Goal: Information Seeking & Learning: Learn about a topic

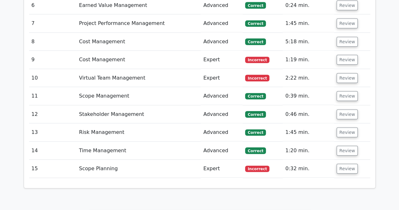
scroll to position [916, 0]
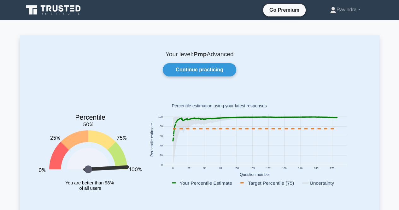
click at [216, 61] on div "Your level: Pmp Advanced Continue practicing Percentile You are better than 98%…" at bounding box center [200, 130] width 360 height 190
click at [216, 70] on link "Continue practicing" at bounding box center [199, 69] width 73 height 13
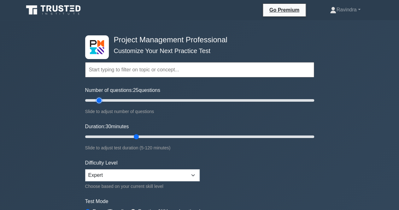
type input "15"
click at [100, 101] on input "Number of questions: 25 questions" at bounding box center [199, 101] width 229 height 8
type input "20"
click at [120, 136] on input "Duration: 30 minutes" at bounding box center [199, 137] width 229 height 8
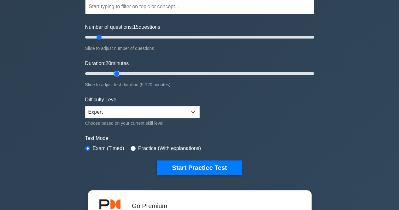
scroll to position [126, 0]
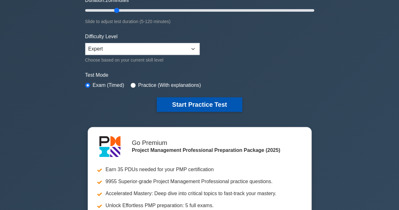
click at [189, 106] on button "Start Practice Test" at bounding box center [199, 104] width 85 height 15
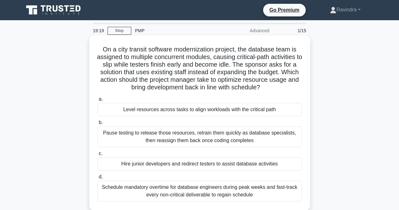
click at [171, 78] on h5 "On a city transit software modernization project, the database team is assigned…" at bounding box center [200, 68] width 206 height 46
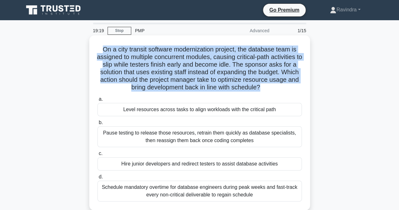
click at [171, 78] on h5 "On a city transit software modernization project, the database team is assigned…" at bounding box center [200, 68] width 206 height 46
click at [169, 76] on h5 "On a city transit software modernization project, the database team is assigned…" at bounding box center [200, 68] width 206 height 46
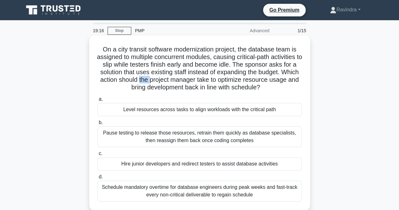
click at [169, 76] on h5 "On a city transit software modernization project, the database team is assigned…" at bounding box center [200, 68] width 206 height 46
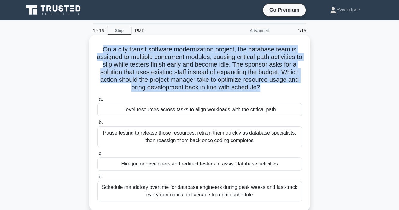
click at [169, 76] on h5 "On a city transit software modernization project, the database team is assigned…" at bounding box center [200, 68] width 206 height 46
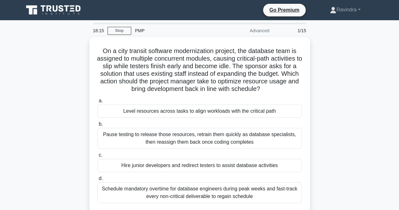
click at [349, 122] on div "On a city transit software modernization project, the database team is assigned…" at bounding box center [200, 128] width 360 height 182
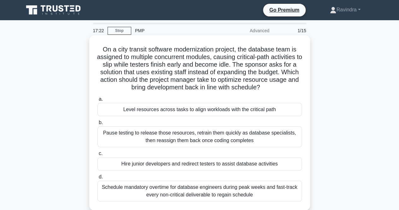
click at [295, 114] on div "Level resources across tasks to align workloads with the critical path" at bounding box center [200, 109] width 205 height 13
click at [98, 101] on input "a. Level resources across tasks to align workloads with the critical path" at bounding box center [98, 99] width 0 height 4
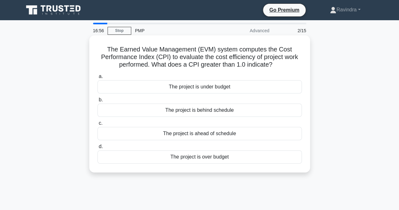
click at [265, 89] on div "The project is under budget" at bounding box center [200, 86] width 205 height 13
click at [98, 79] on input "a. The project is under budget" at bounding box center [98, 77] width 0 height 4
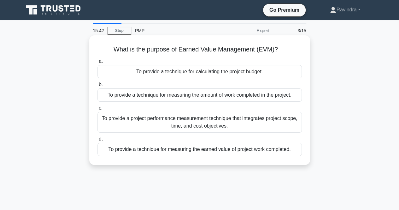
click at [270, 127] on div "To provide a project performance measurement technique that integrates project …" at bounding box center [200, 122] width 205 height 21
click at [98, 110] on input "c. To provide a project performance measurement technique that integrates proje…" at bounding box center [98, 108] width 0 height 4
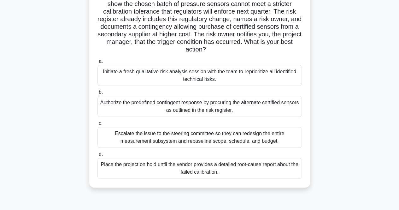
scroll to position [63, 0]
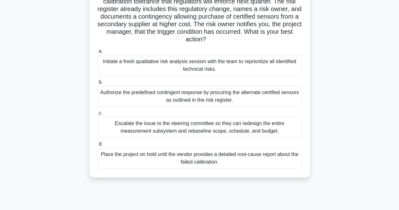
click at [254, 100] on div "Authorize the predefined contingent response by procuring the alternate certifi…" at bounding box center [200, 96] width 205 height 21
click at [98, 84] on input "b. Authorize the predefined contingent response by procuring the alternate cert…" at bounding box center [98, 82] width 0 height 4
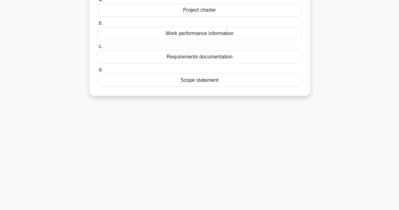
scroll to position [0, 0]
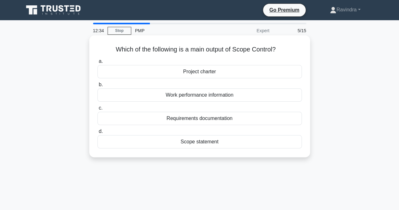
click at [242, 98] on div "Work performance information" at bounding box center [200, 94] width 205 height 13
click at [98, 87] on input "b. Work performance information" at bounding box center [98, 85] width 0 height 4
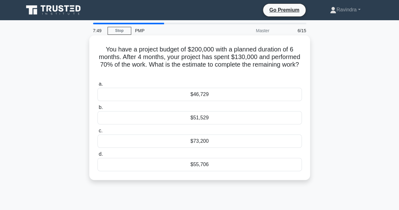
click at [237, 165] on div "$55,706" at bounding box center [200, 164] width 205 height 13
click at [98, 156] on input "d. $55,706" at bounding box center [98, 154] width 0 height 4
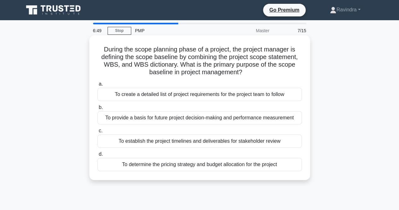
click at [193, 121] on div "To provide a basis for future project decision-making and performance measureme…" at bounding box center [200, 117] width 205 height 13
click at [98, 110] on input "b. To provide a basis for future project decision-making and performance measur…" at bounding box center [98, 107] width 0 height 4
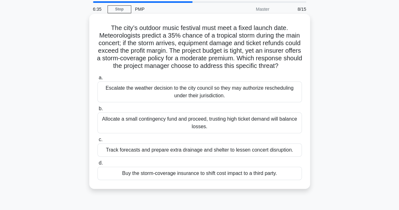
scroll to position [32, 0]
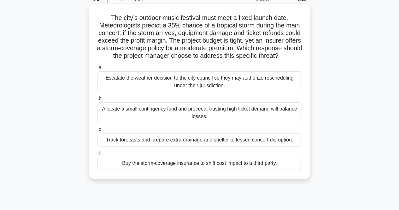
click at [198, 170] on div "Buy the storm-coverage insurance to shift cost impact to a third party." at bounding box center [200, 163] width 205 height 13
click at [98, 155] on input "d. Buy the storm-coverage insurance to shift cost impact to a third party." at bounding box center [98, 153] width 0 height 4
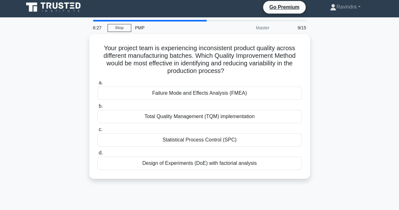
scroll to position [0, 0]
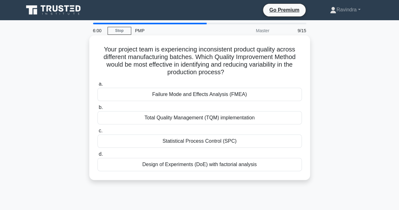
click at [207, 100] on div "Failure Mode and Effects Analysis (FMEA)" at bounding box center [200, 94] width 205 height 13
click at [98, 86] on input "a. Failure Mode and Effects Analysis (FMEA)" at bounding box center [98, 84] width 0 height 4
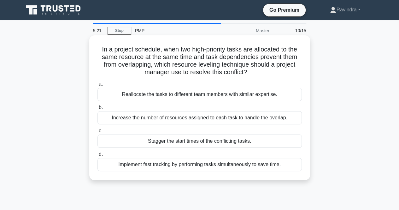
click at [204, 118] on div "Increase the number of resources assigned to each task to handle the overlap." at bounding box center [200, 117] width 205 height 13
click at [98, 110] on input "b. Increase the number of resources assigned to each task to handle the overlap." at bounding box center [98, 107] width 0 height 4
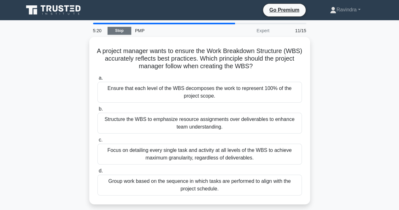
click at [120, 33] on link "Stop" at bounding box center [120, 31] width 24 height 8
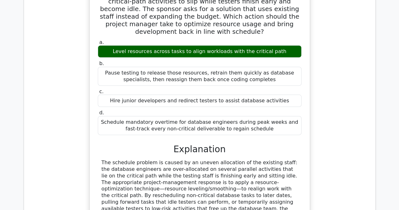
scroll to position [631, 0]
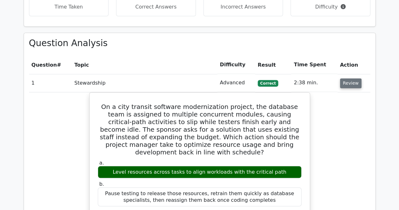
click at [352, 78] on button "Review" at bounding box center [350, 83] width 21 height 10
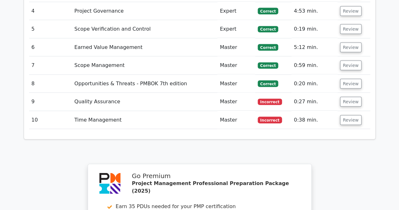
click at [346, 111] on td "Review" at bounding box center [354, 120] width 33 height 18
click at [344, 97] on button "Review" at bounding box center [350, 102] width 21 height 10
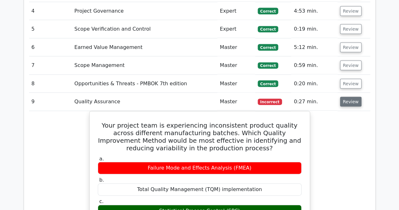
click at [344, 97] on button "Review" at bounding box center [350, 102] width 21 height 10
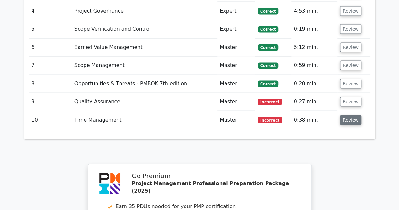
click at [347, 115] on button "Review" at bounding box center [350, 120] width 21 height 10
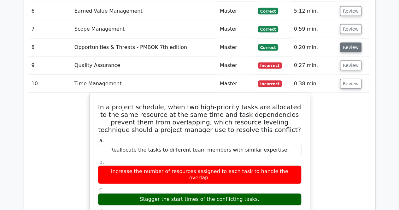
scroll to position [600, 0]
